Goal: Transaction & Acquisition: Purchase product/service

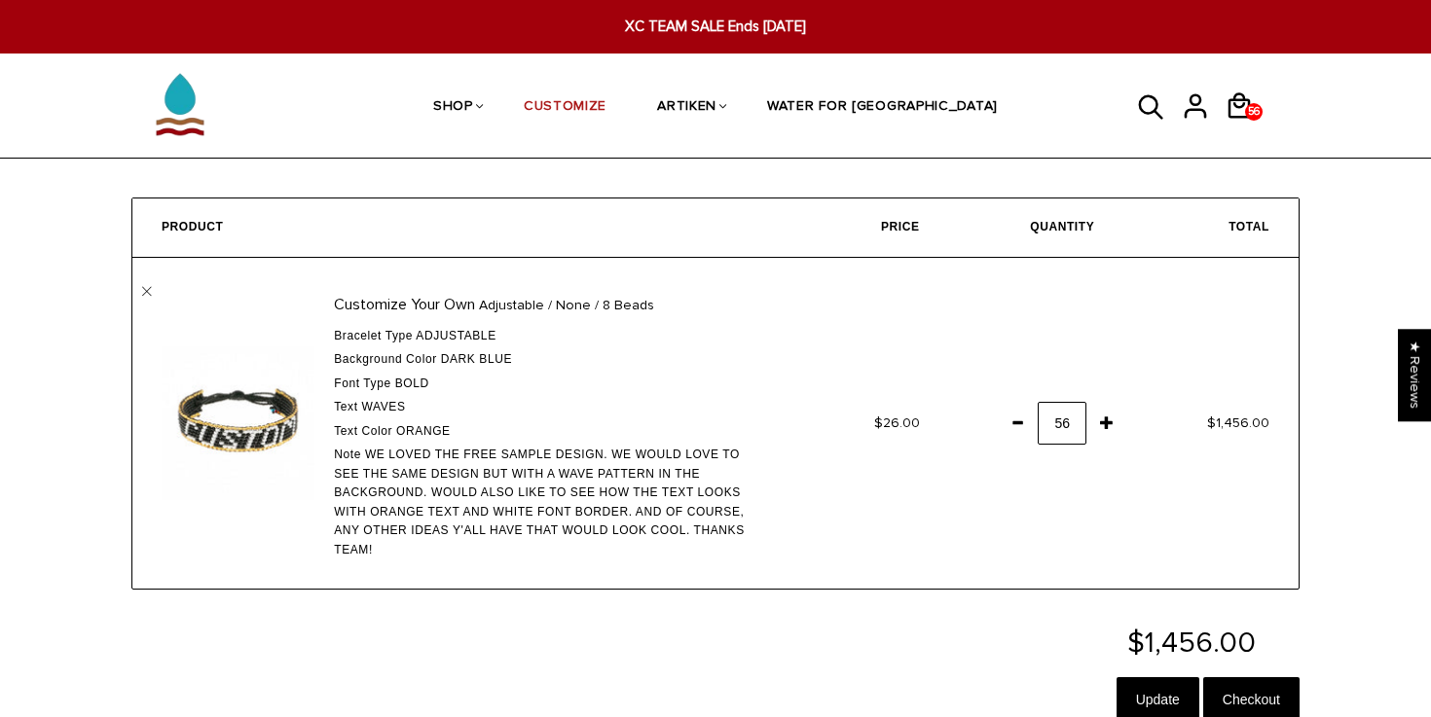
click at [1104, 423] on span at bounding box center [1106, 422] width 33 height 35
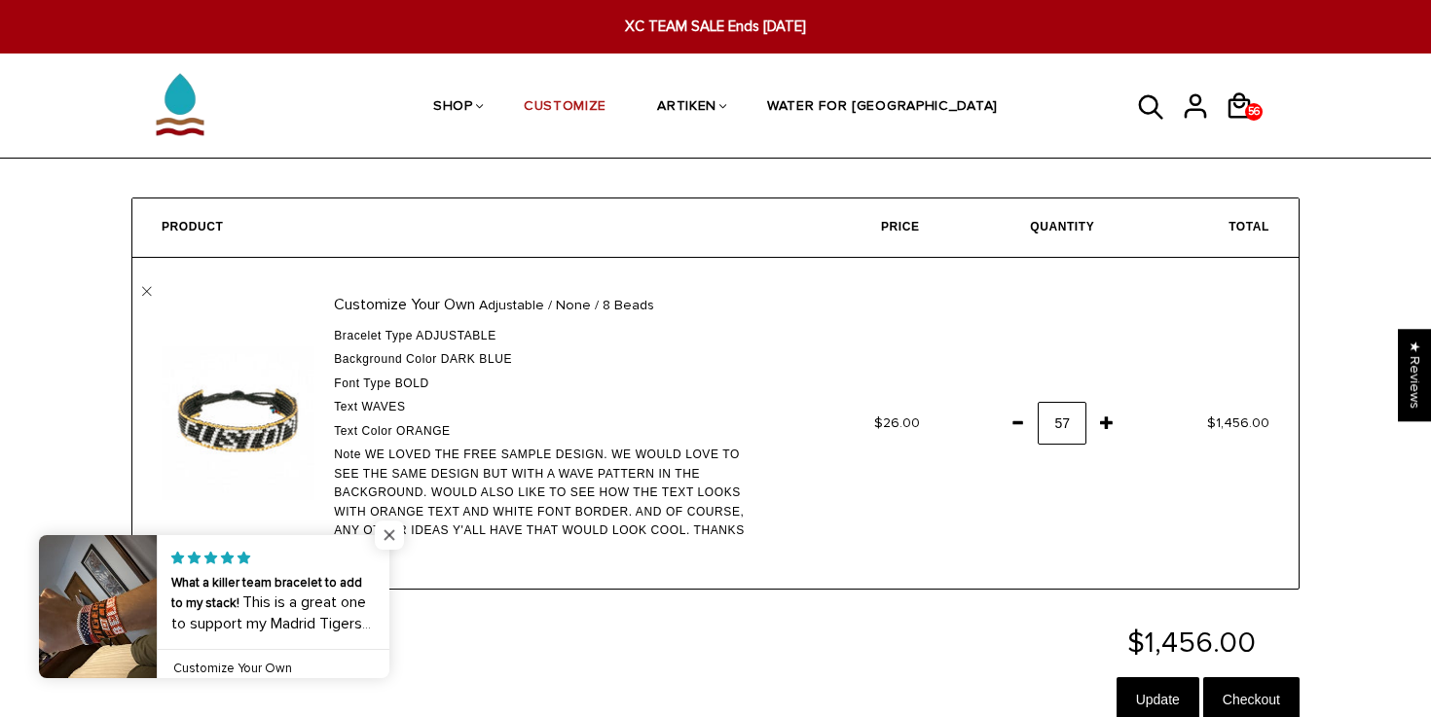
click at [387, 537] on span "Close popup widget" at bounding box center [389, 535] width 29 height 29
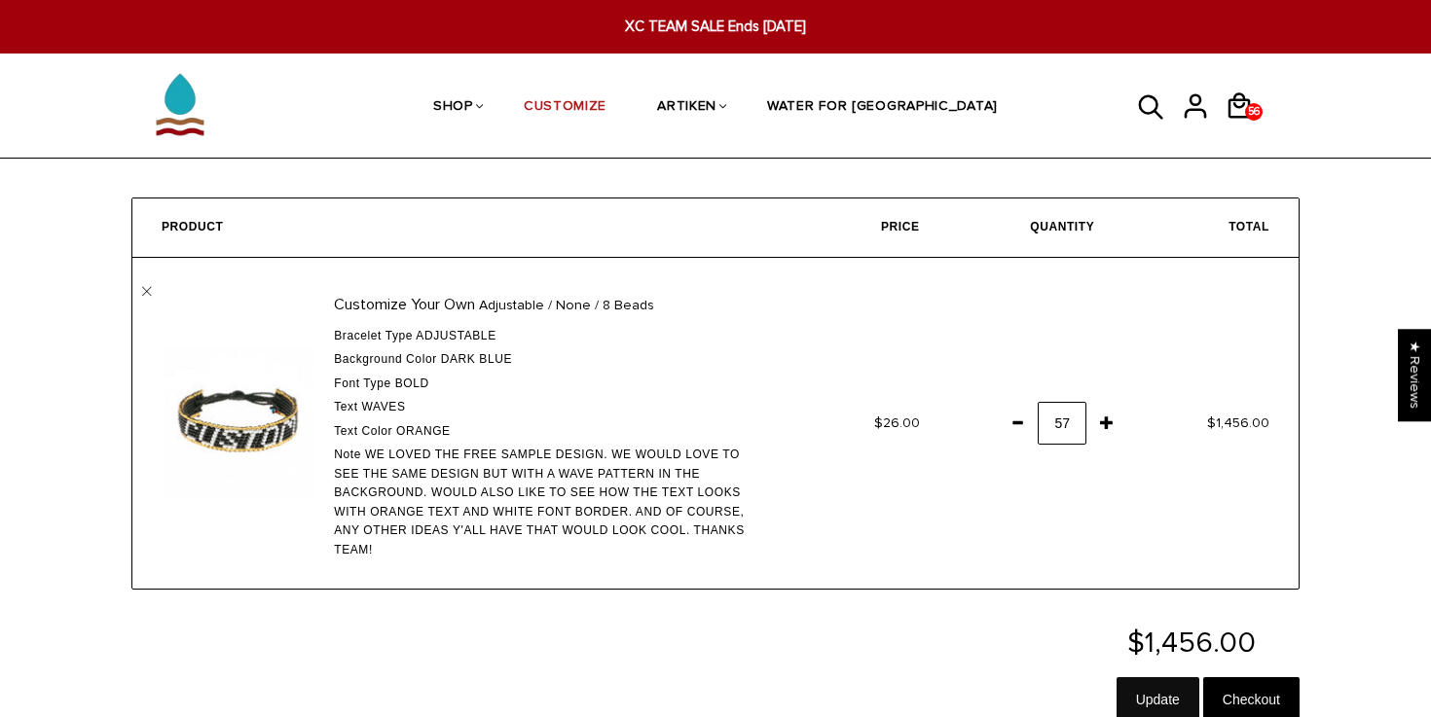
click at [1144, 687] on input "Update" at bounding box center [1157, 699] width 83 height 45
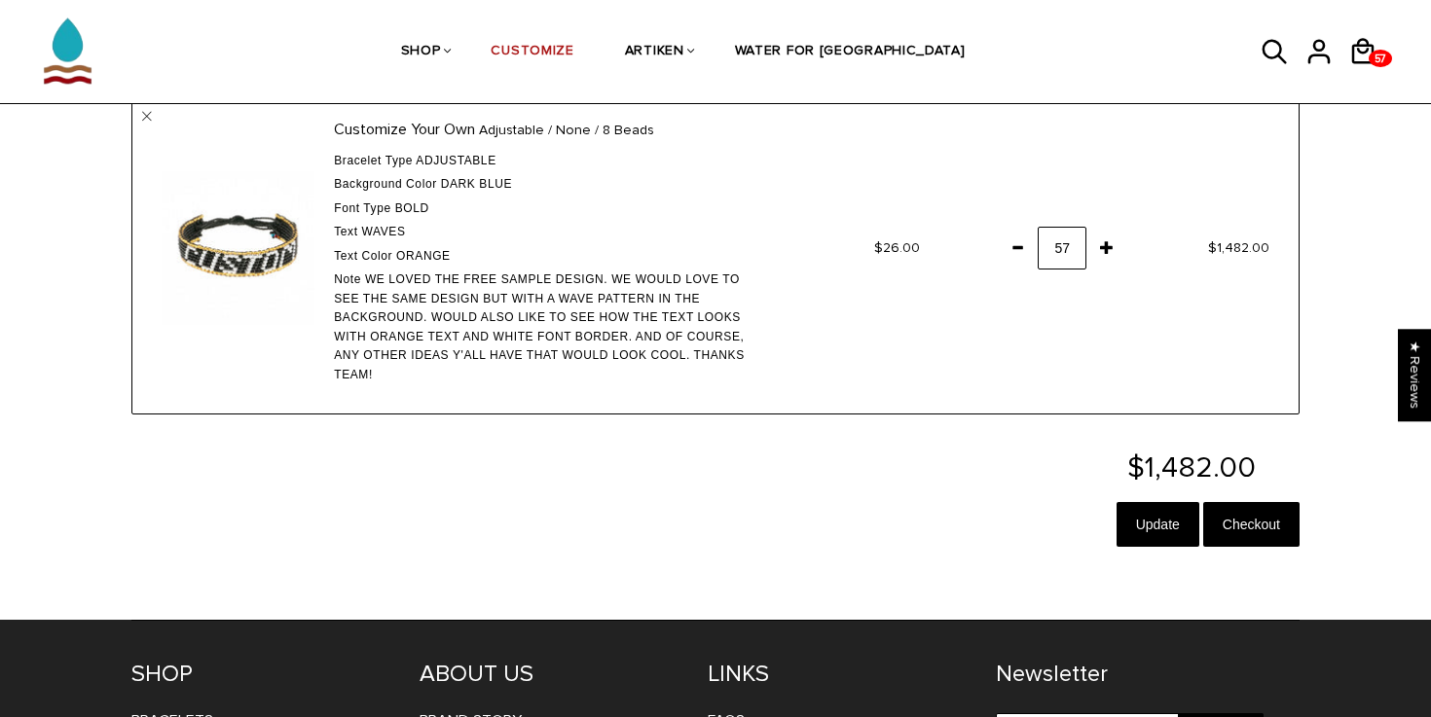
scroll to position [206, 0]
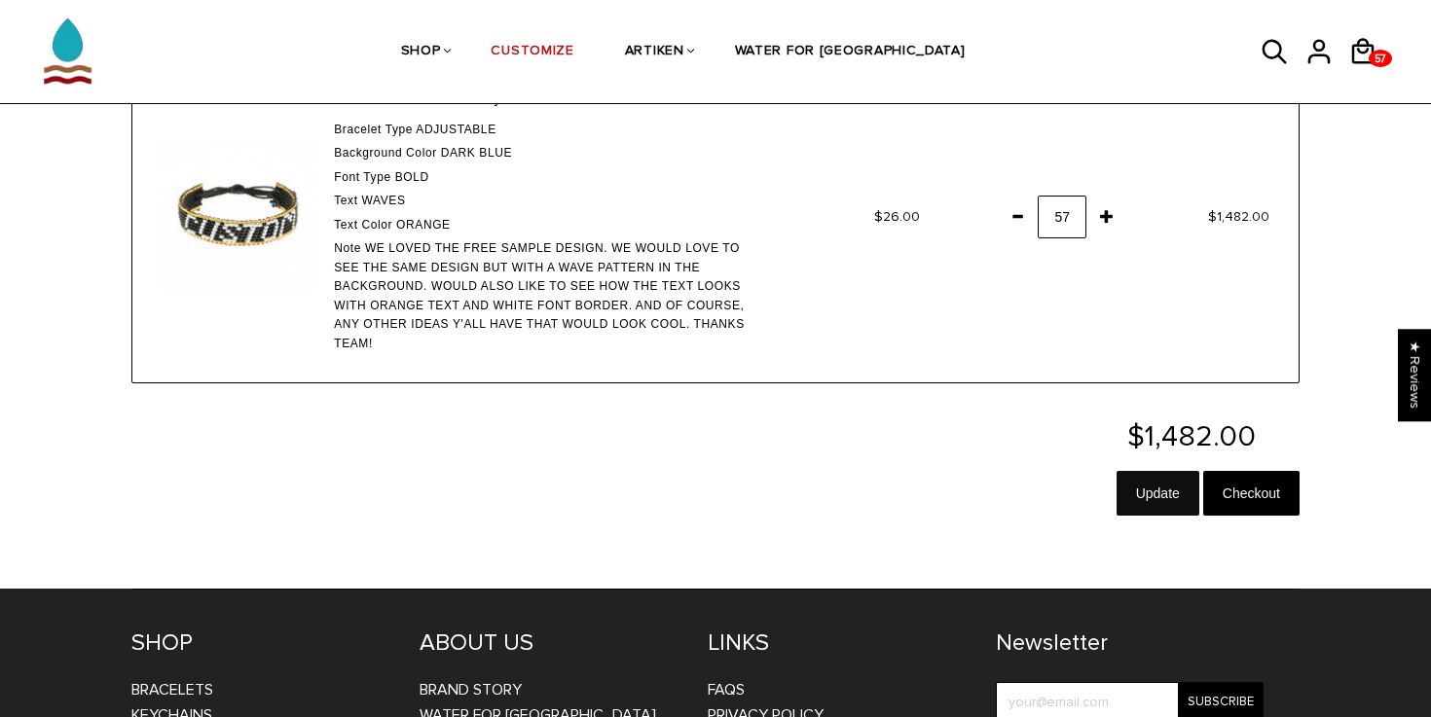
click at [1153, 503] on input "Update" at bounding box center [1157, 493] width 83 height 45
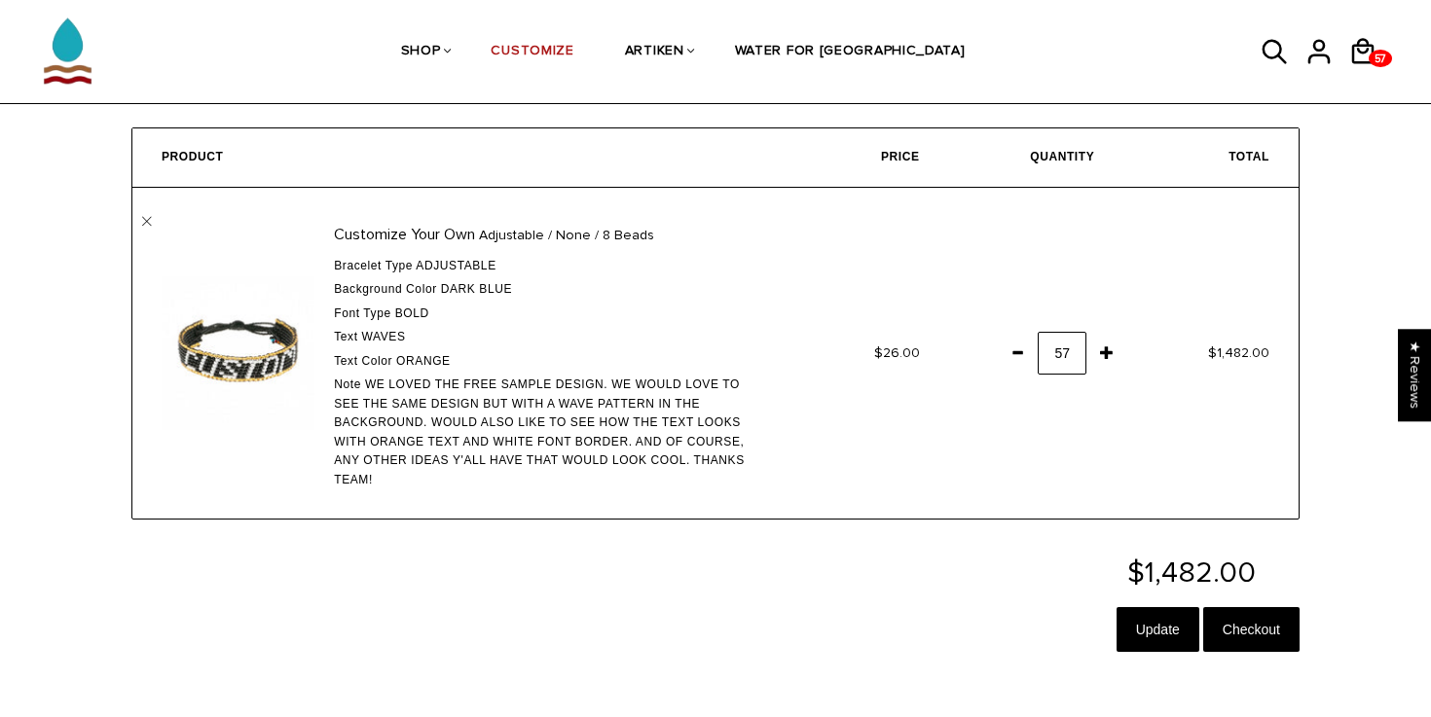
scroll to position [76, 0]
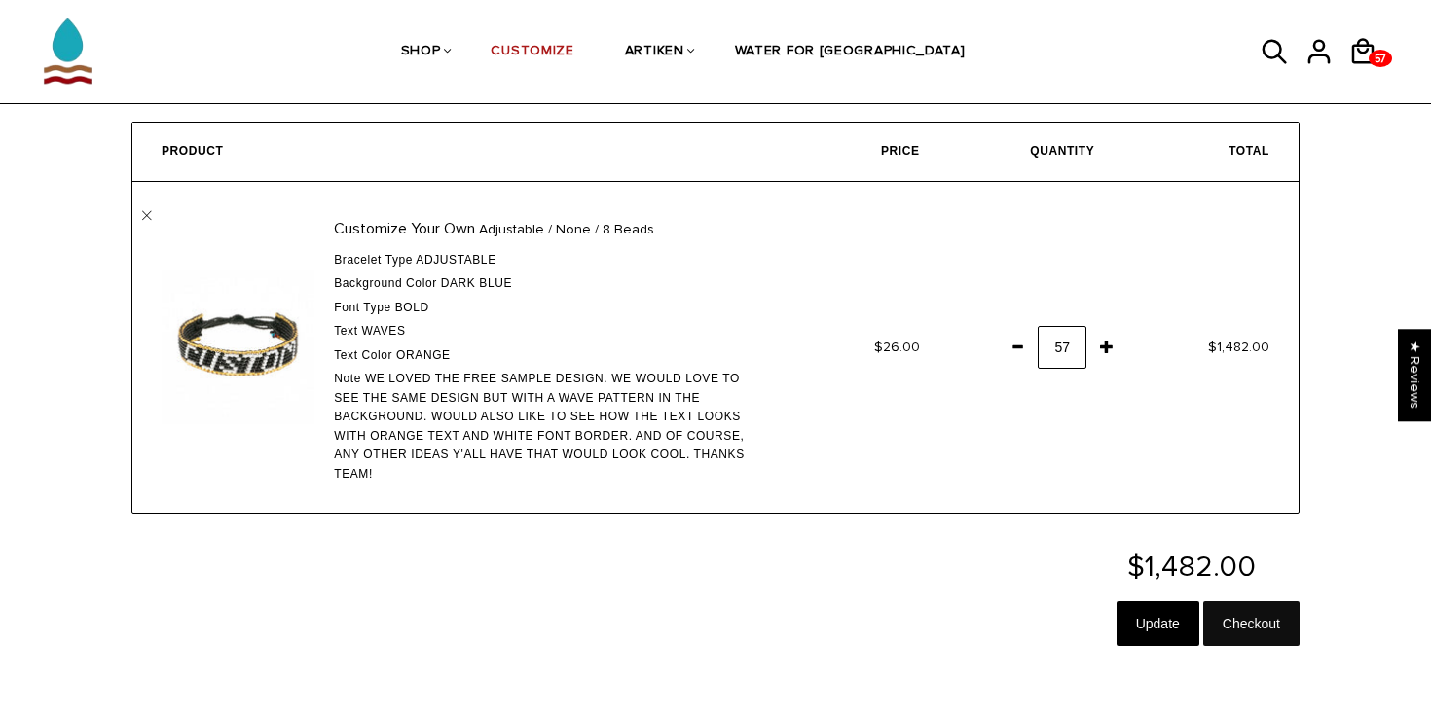
click at [1262, 638] on input "Checkout" at bounding box center [1251, 624] width 96 height 45
